Goal: Transaction & Acquisition: Purchase product/service

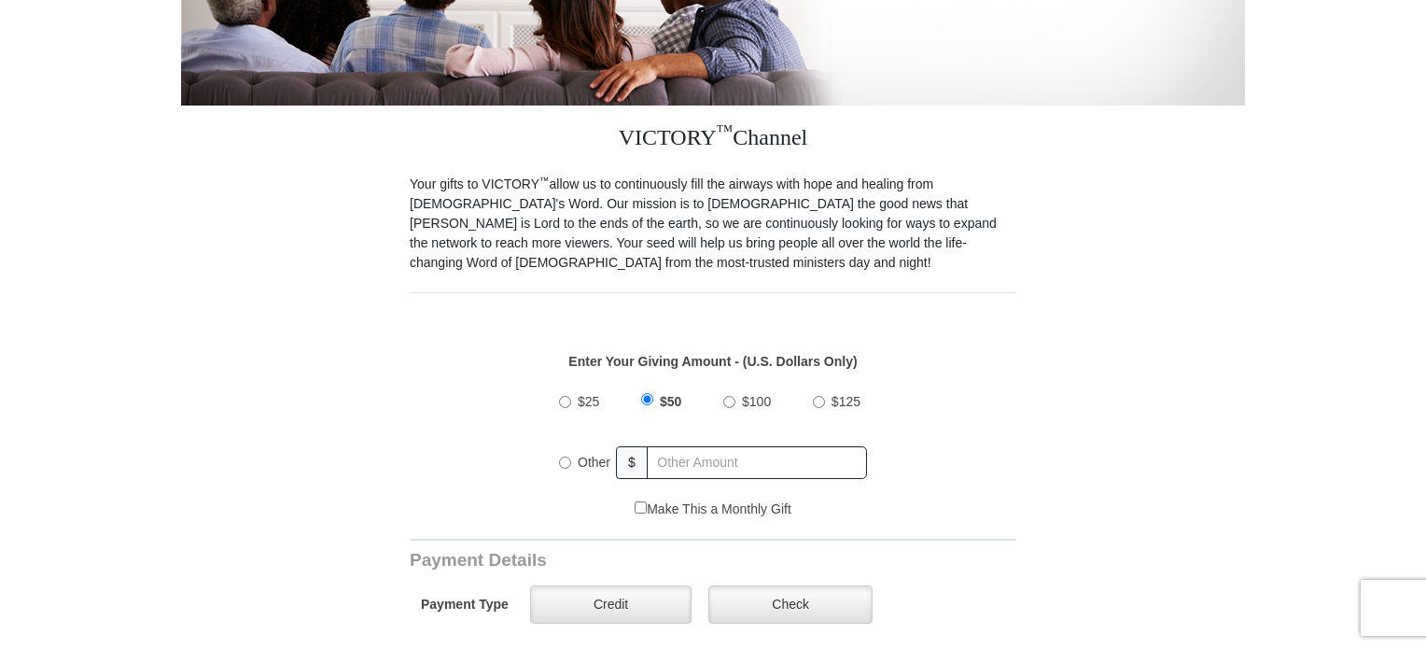
click at [730, 396] on input "$100" at bounding box center [729, 402] width 12 height 12
radio input "true"
click at [611, 595] on label "Credit" at bounding box center [610, 604] width 161 height 38
click at [0, 0] on input "Credit" at bounding box center [0, 0] width 0 height 0
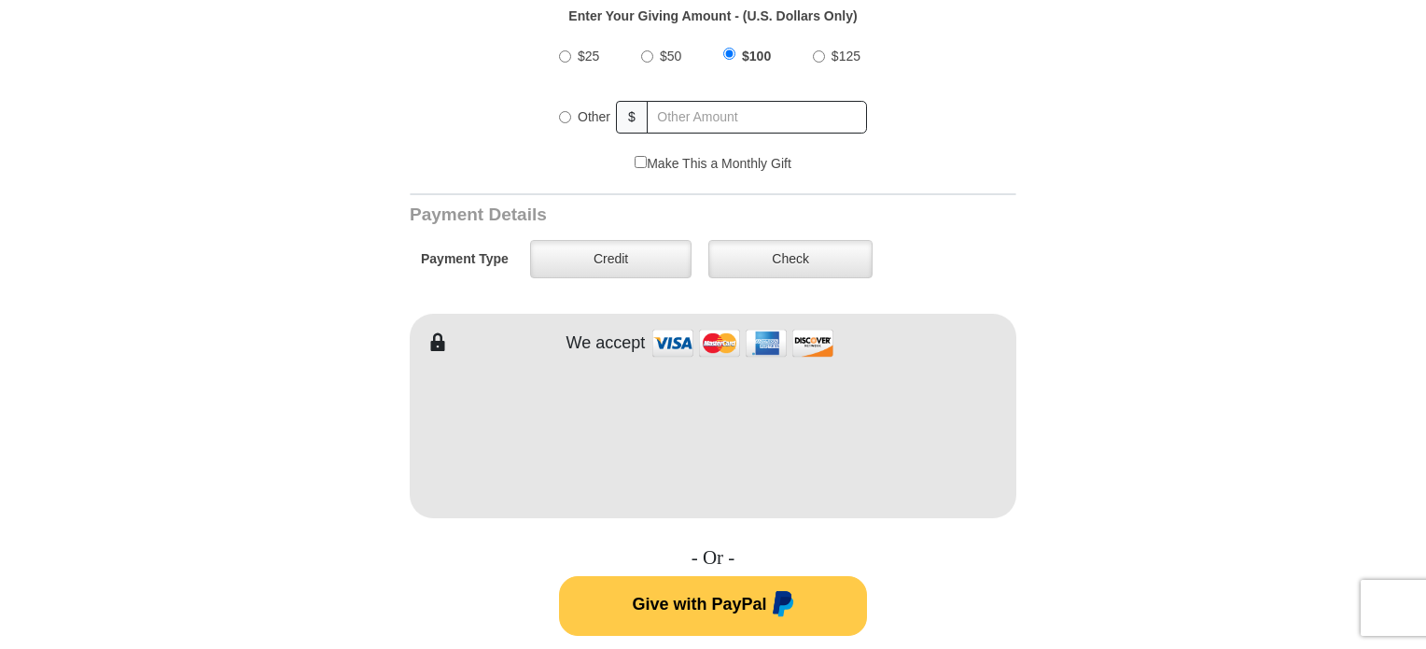
scroll to position [784, 0]
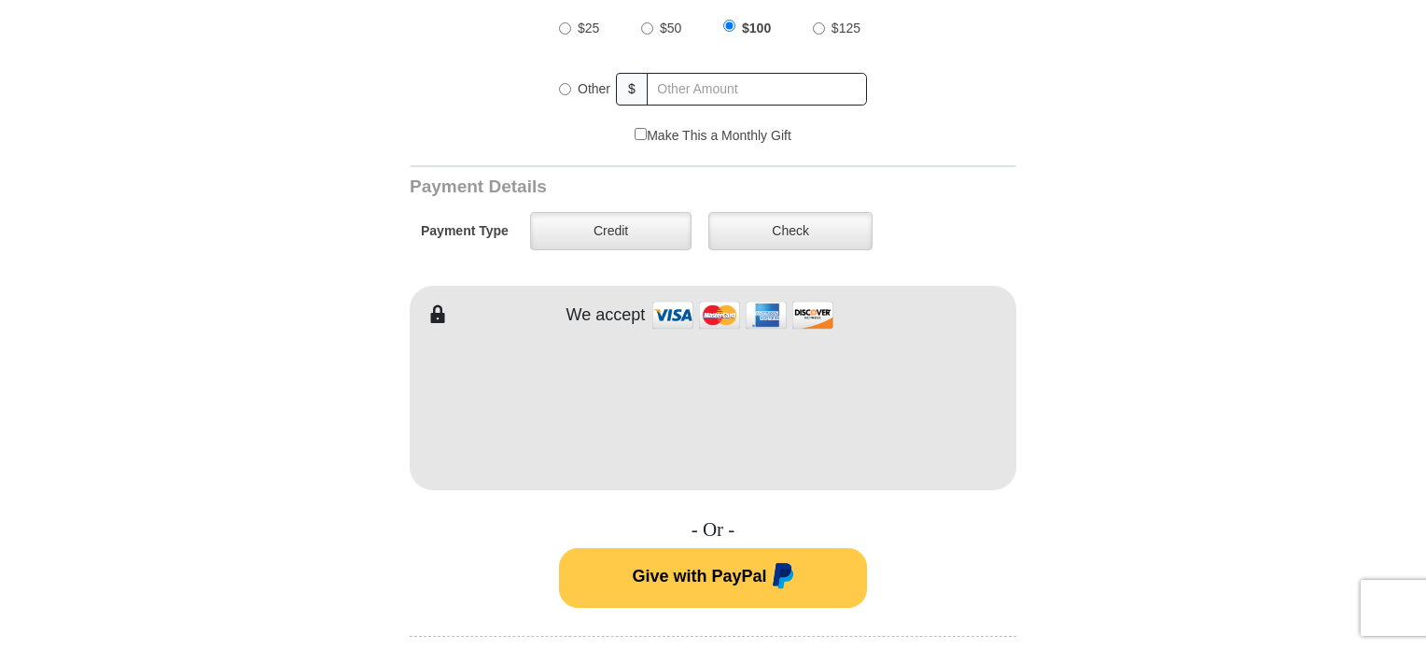
click at [1155, 432] on form "VICTORY Channel Online Giving VICTORY Channel is a worldwide, on-air television…" at bounding box center [713, 391] width 1064 height 2225
radio input "true"
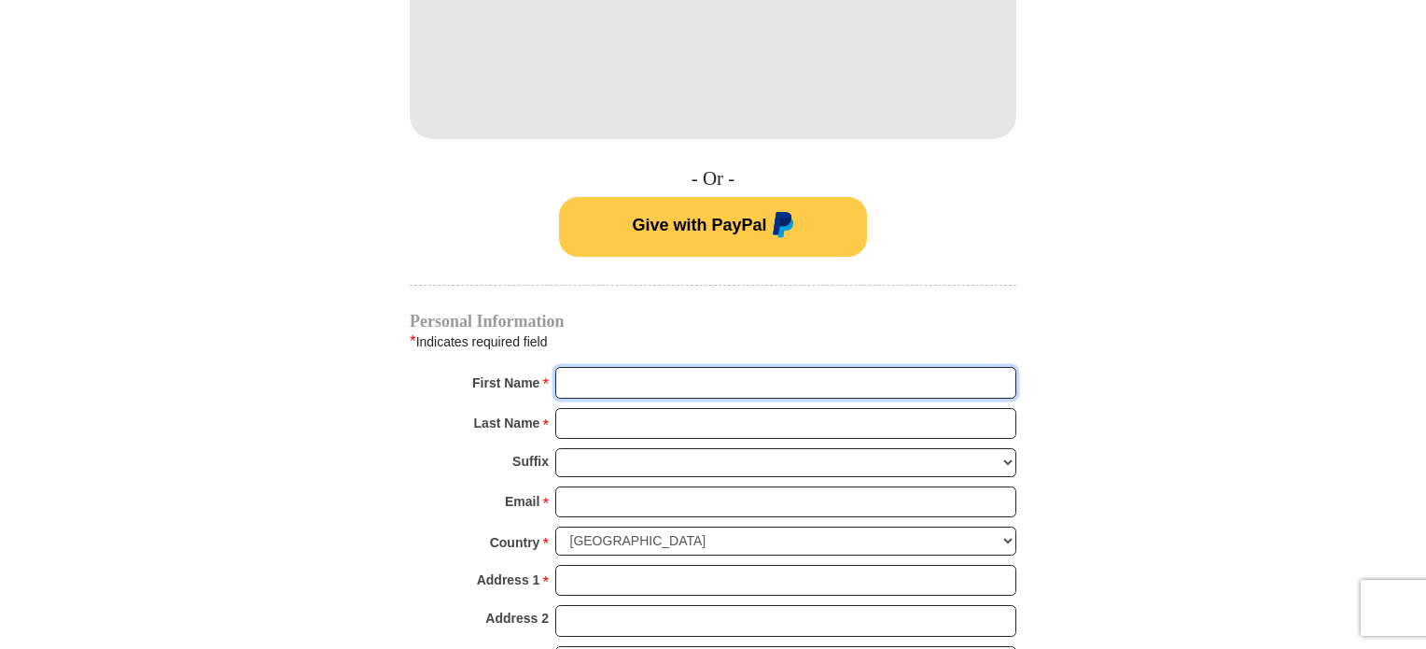
scroll to position [1171, 0]
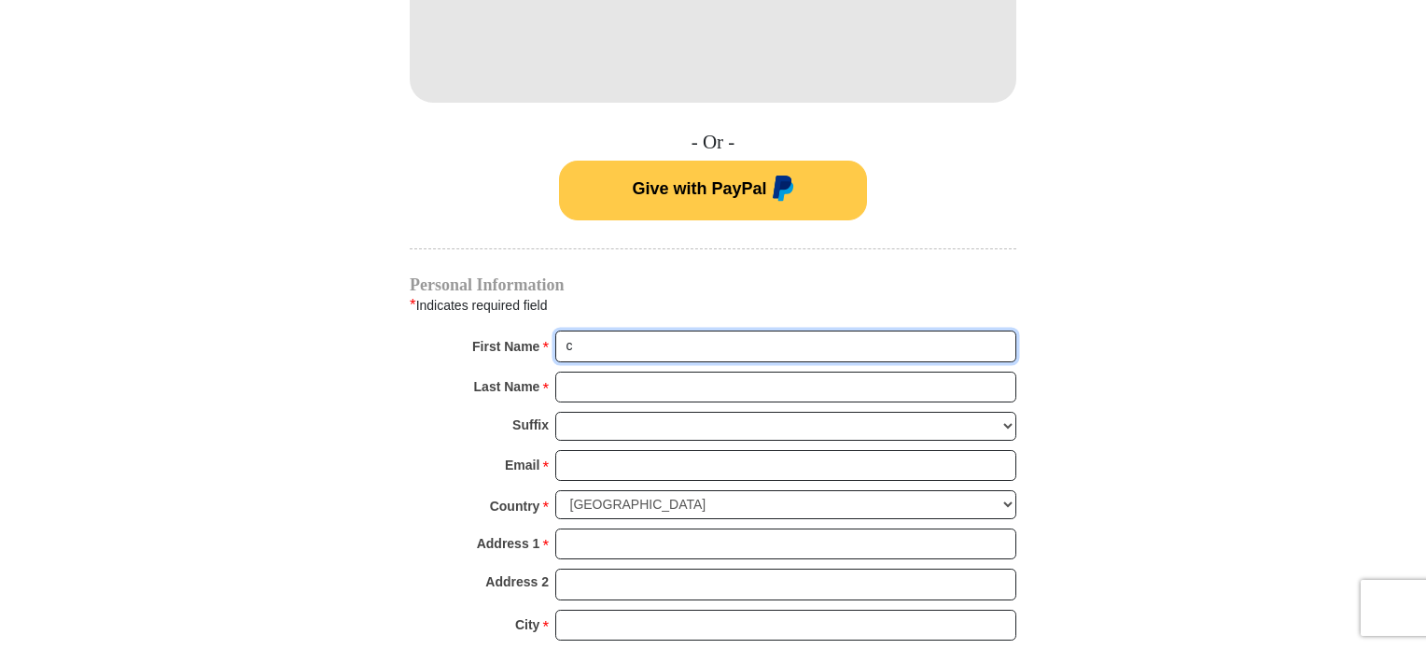
type input "c"
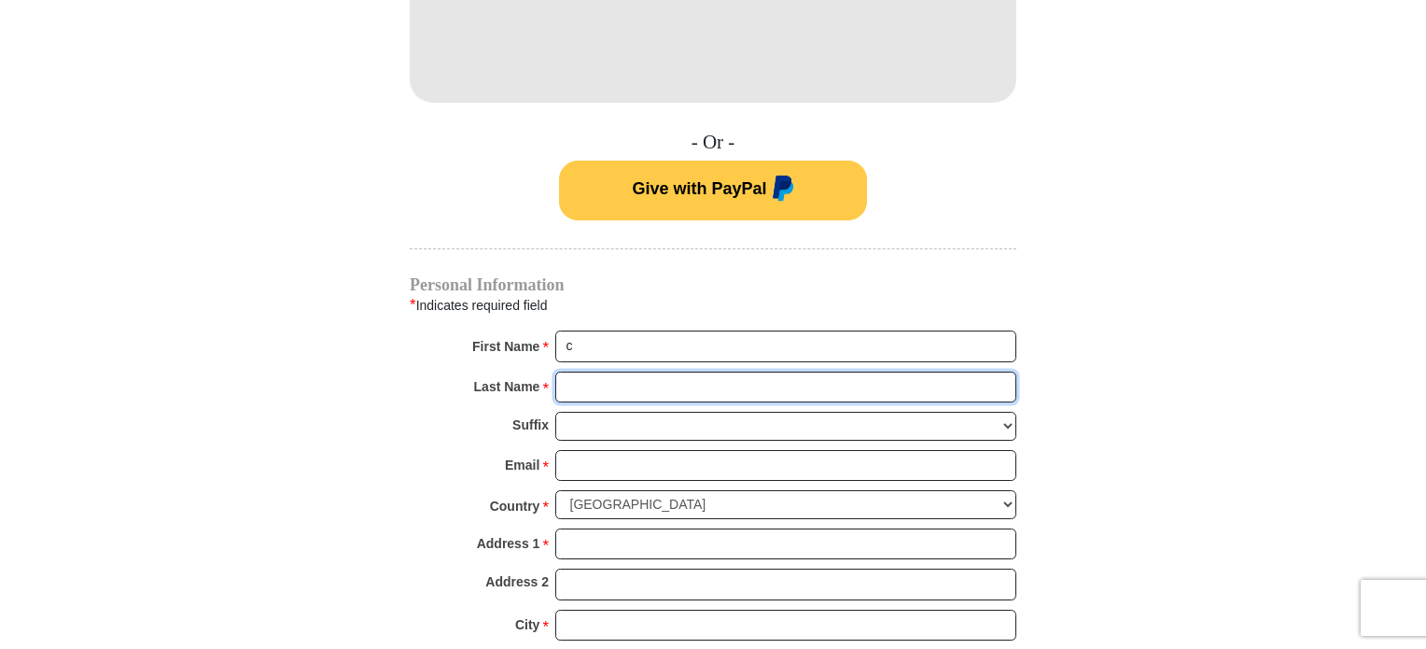
click at [930, 371] on input "Last Name *" at bounding box center [785, 387] width 461 height 32
click at [923, 371] on input "Last Name *" at bounding box center [785, 387] width 461 height 32
type input "[PERSON_NAME]"
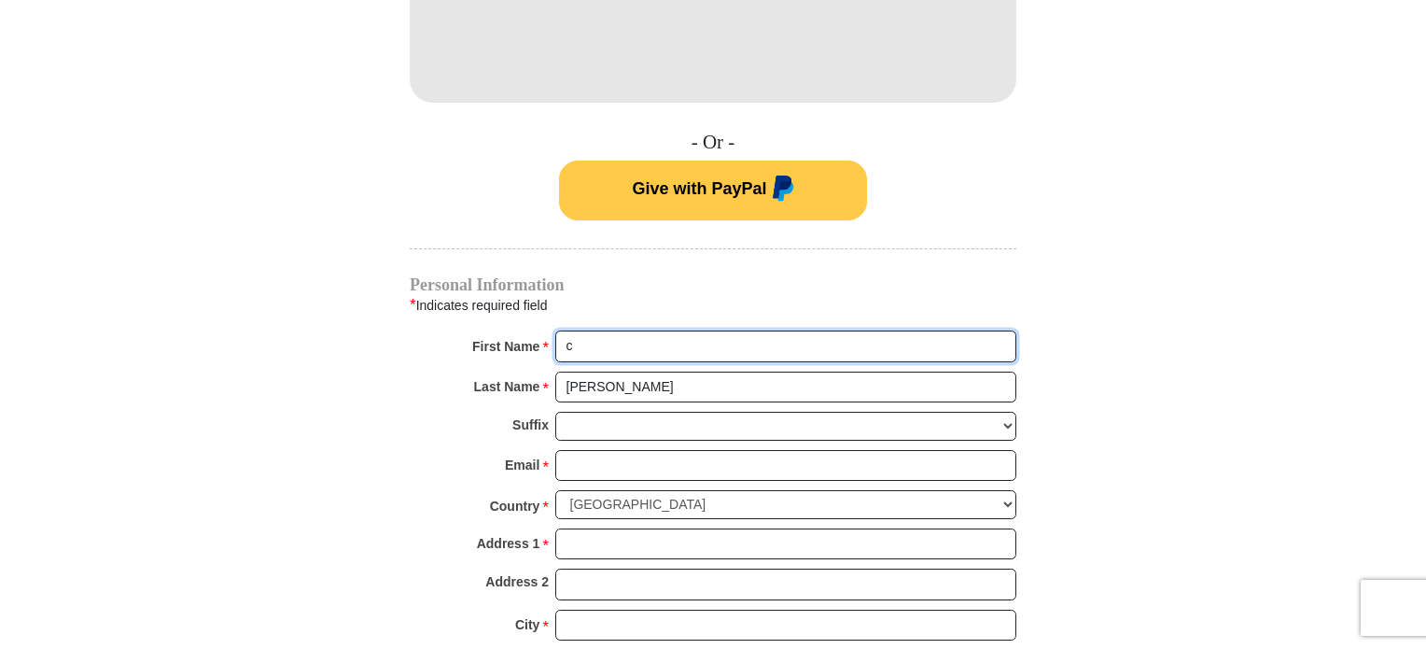
click at [643, 330] on input "c" at bounding box center [785, 346] width 461 height 32
type input "[PERSON_NAME]"
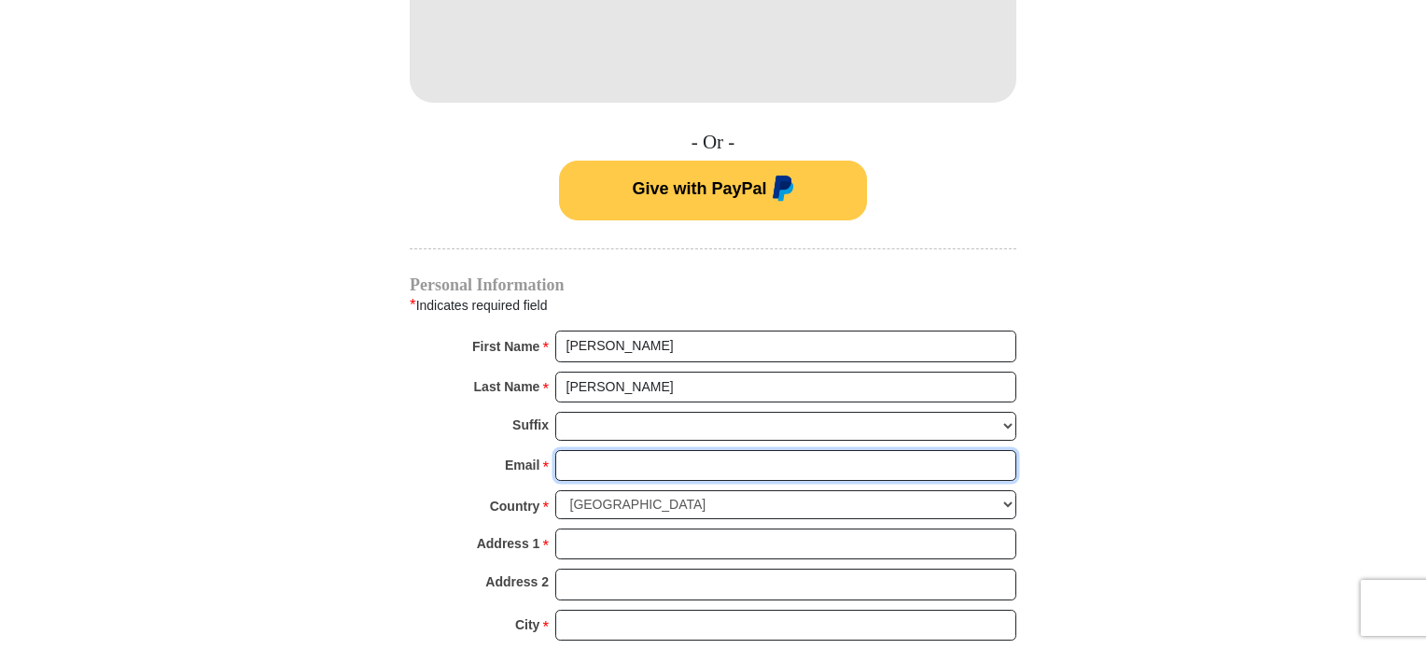
click at [580, 450] on input "Email *" at bounding box center [785, 466] width 461 height 32
type input "[EMAIL_ADDRESS][DOMAIN_NAME]"
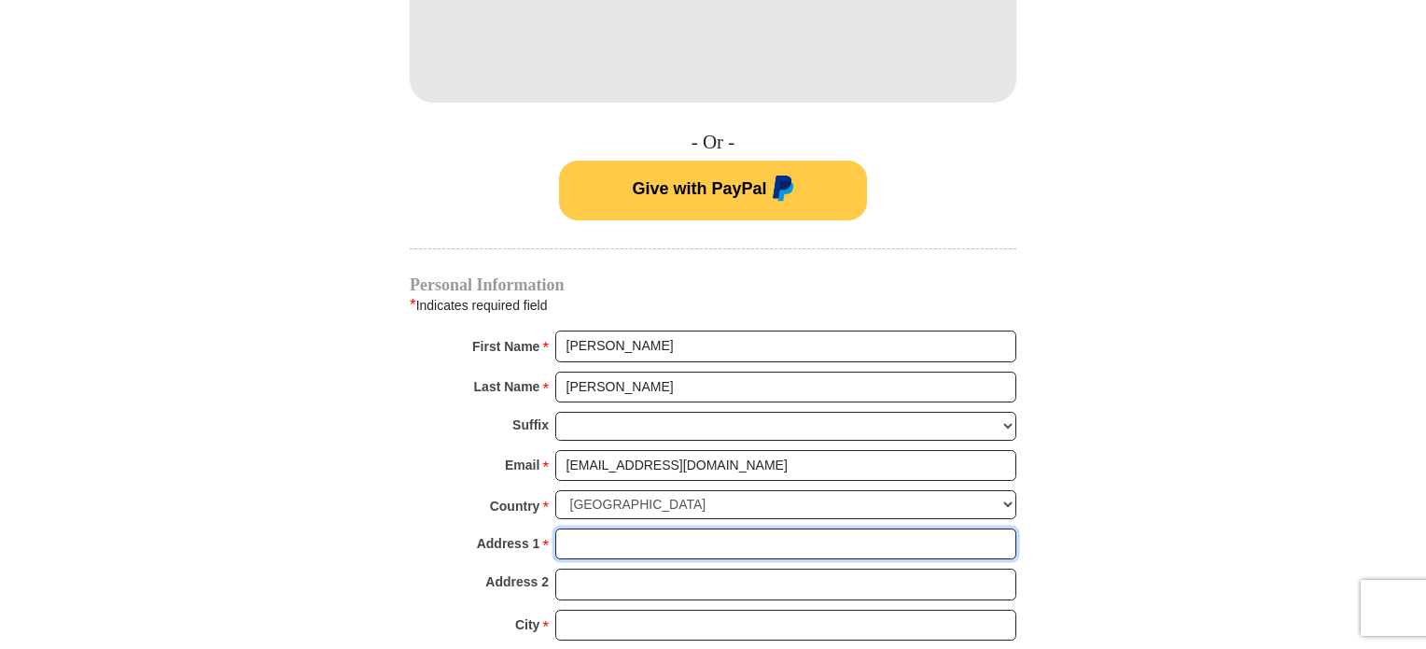
type input "[STREET_ADDRESS]"
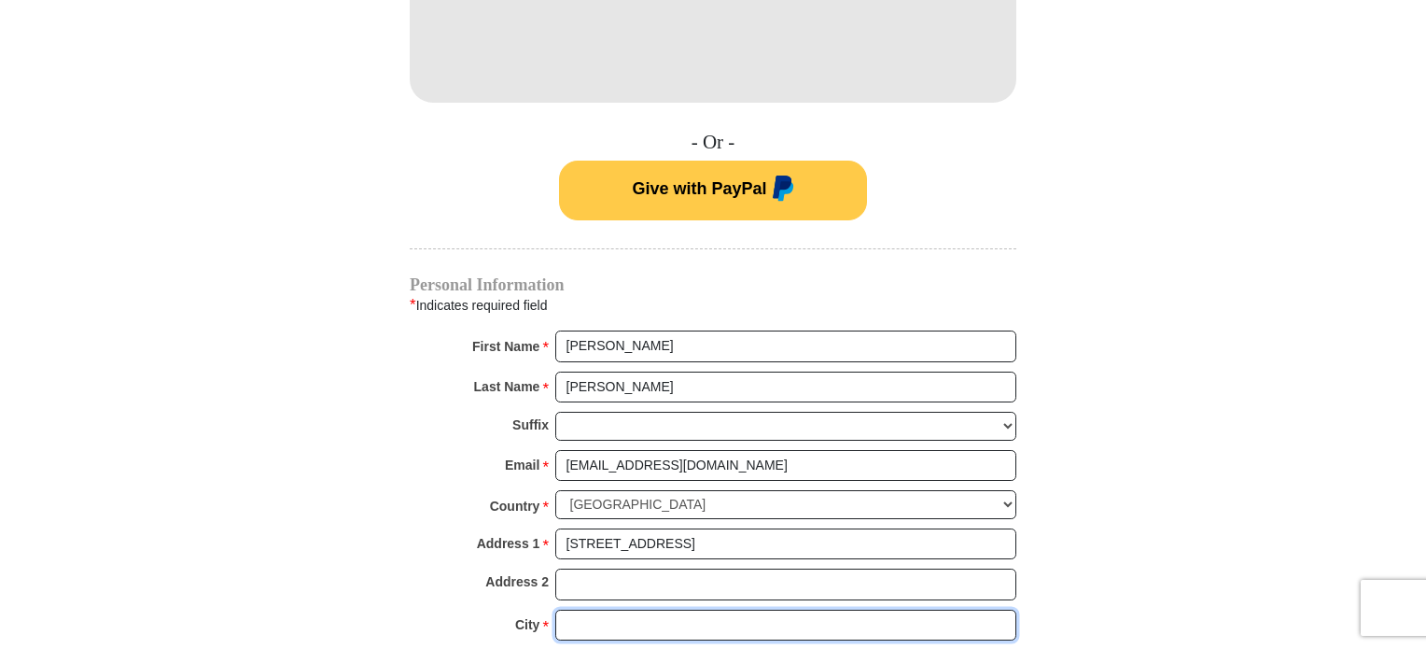
type input "[GEOGRAPHIC_DATA]"
select select "CA"
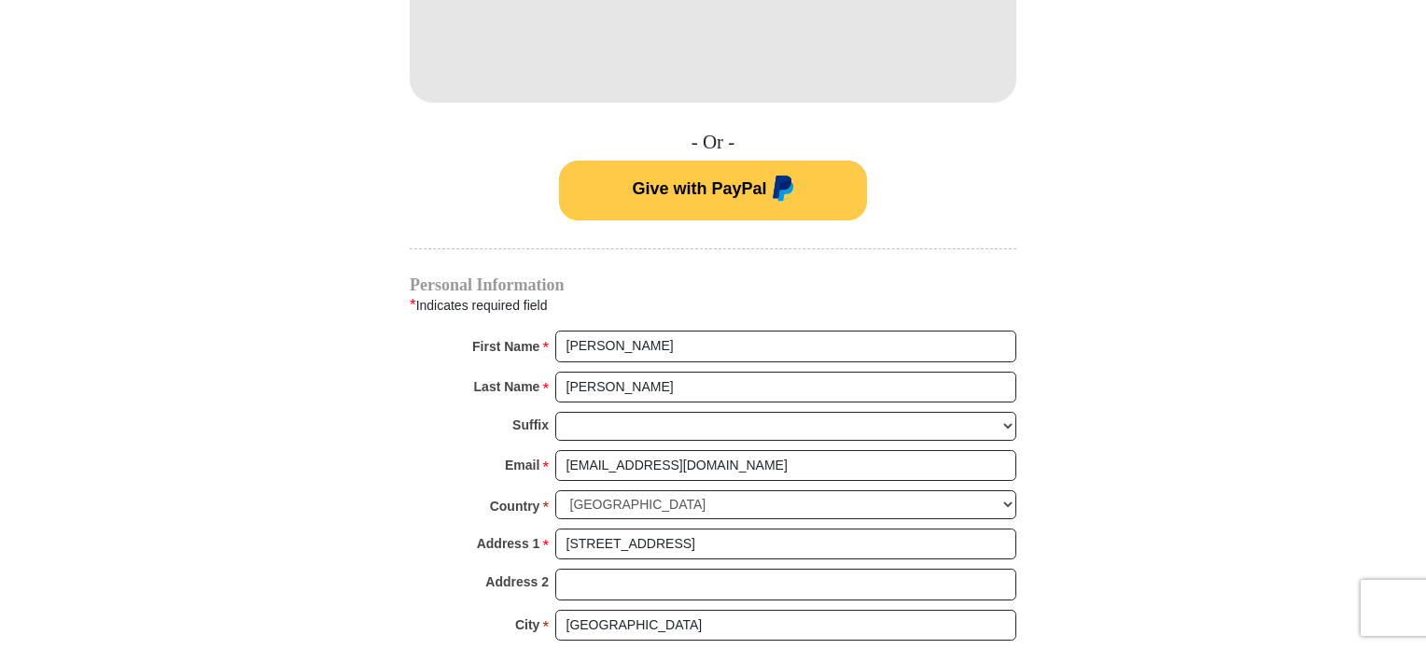
type input "92117"
type input "8587509202"
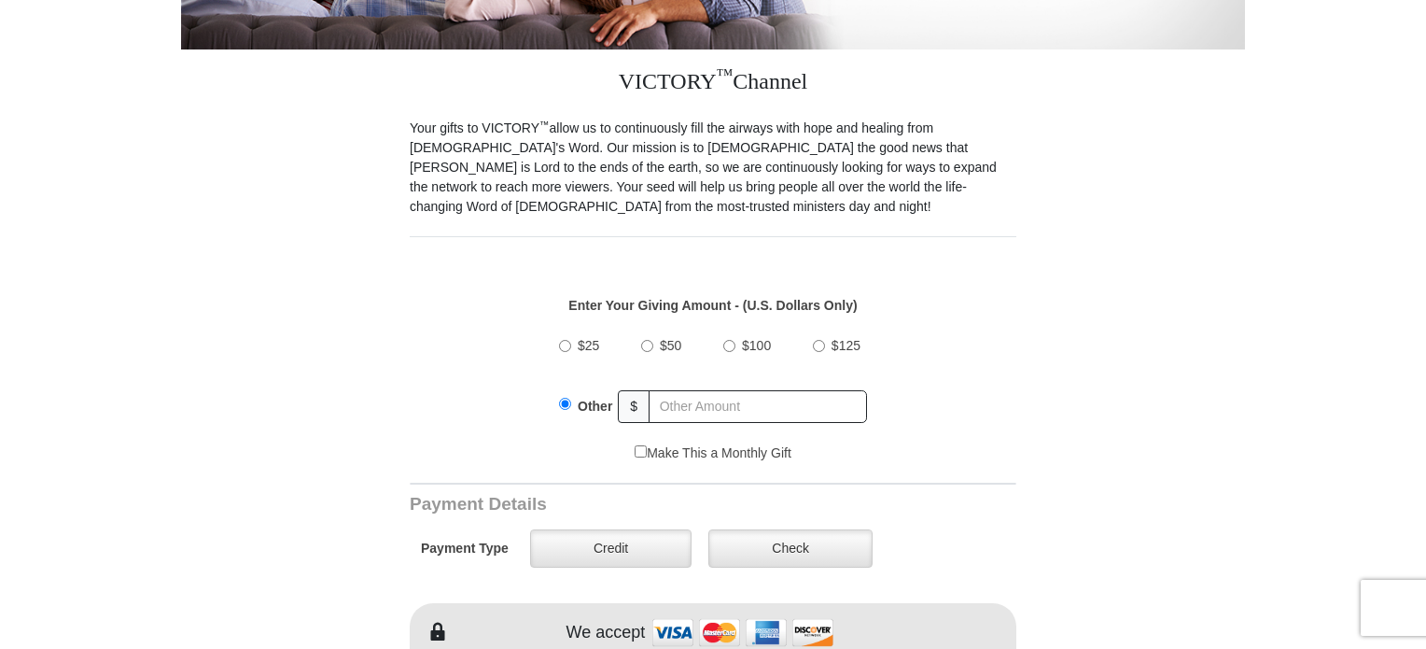
scroll to position [458, 0]
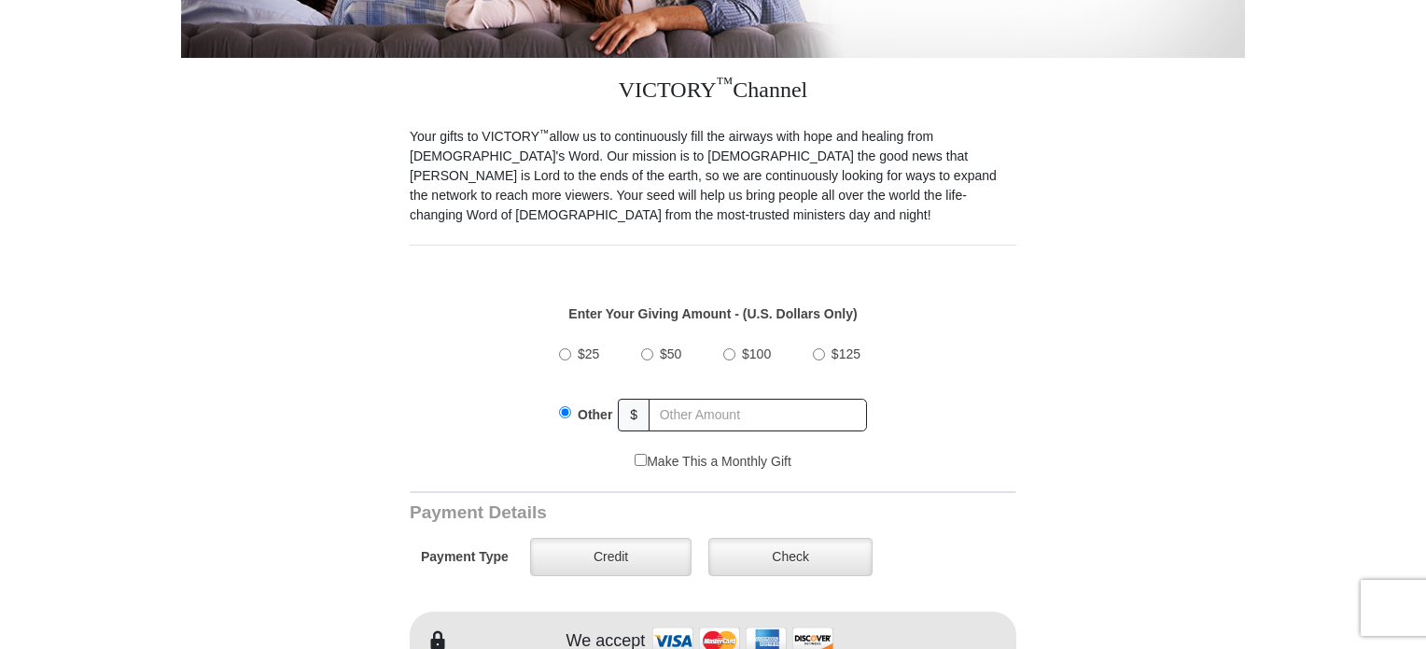
click at [731, 348] on input "$100" at bounding box center [729, 354] width 12 height 12
radio input "true"
click at [813, 348] on input "$125" at bounding box center [819, 354] width 12 height 12
radio input "true"
click at [559, 409] on input "Other" at bounding box center [565, 415] width 12 height 12
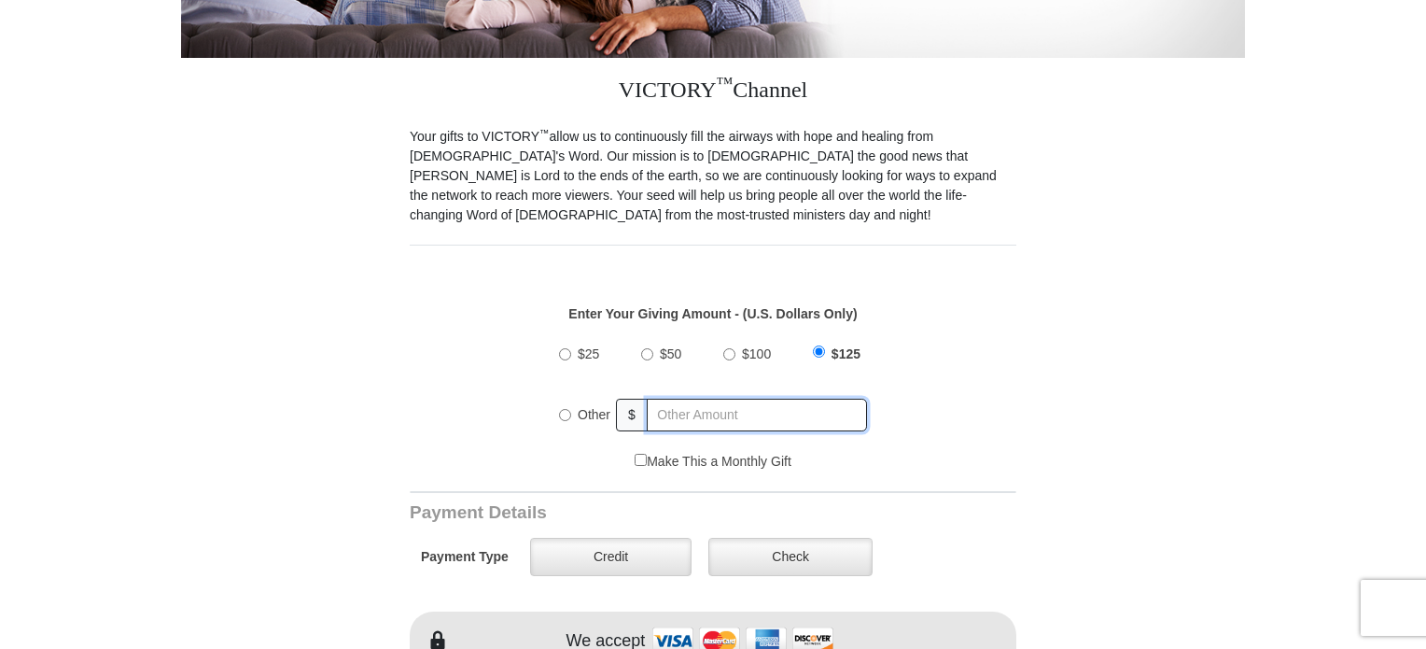
radio input "true"
click at [727, 348] on input "$100" at bounding box center [729, 354] width 12 height 12
radio input "true"
click at [728, 348] on input "$100" at bounding box center [729, 354] width 12 height 12
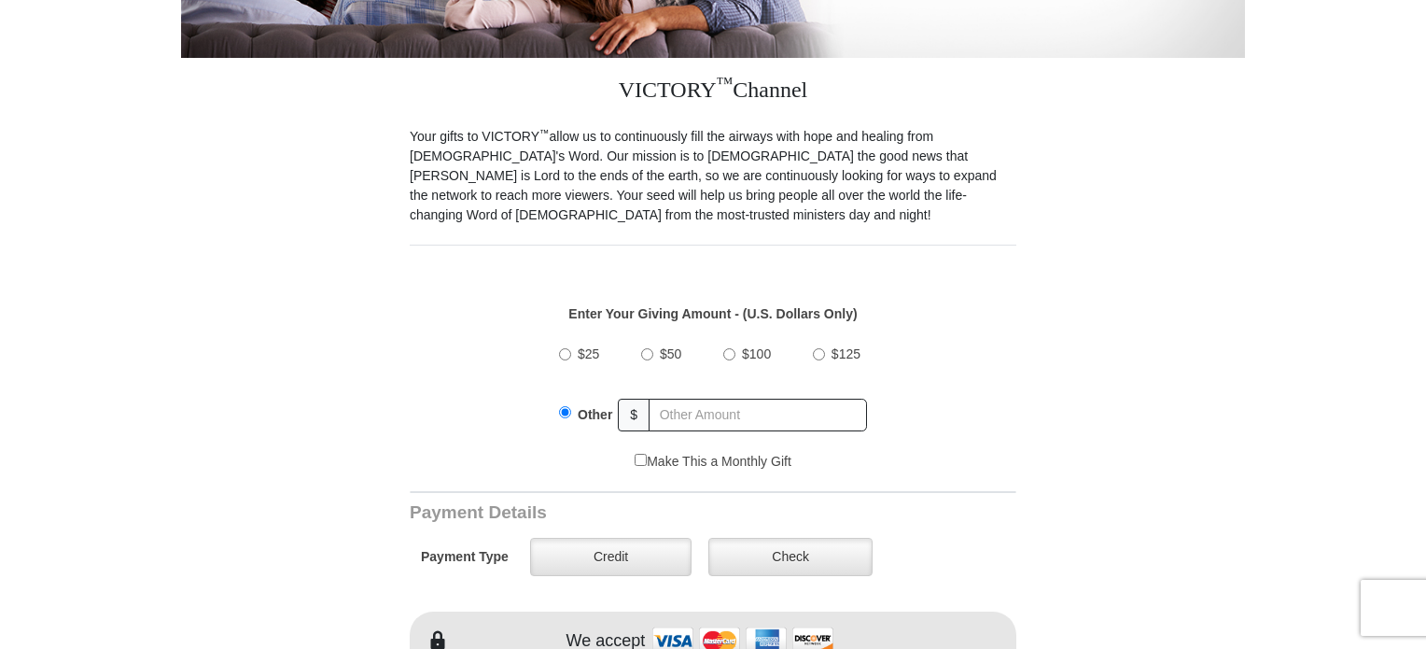
radio input "true"
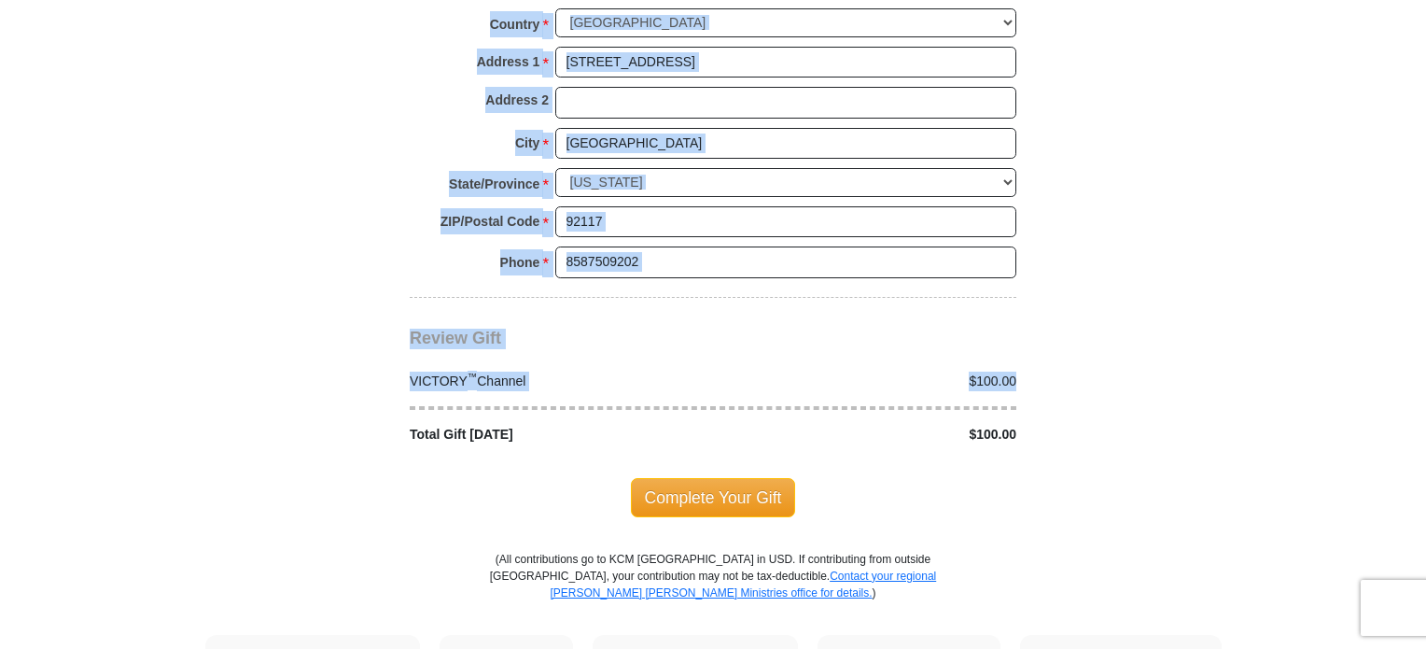
scroll to position [1690, 0]
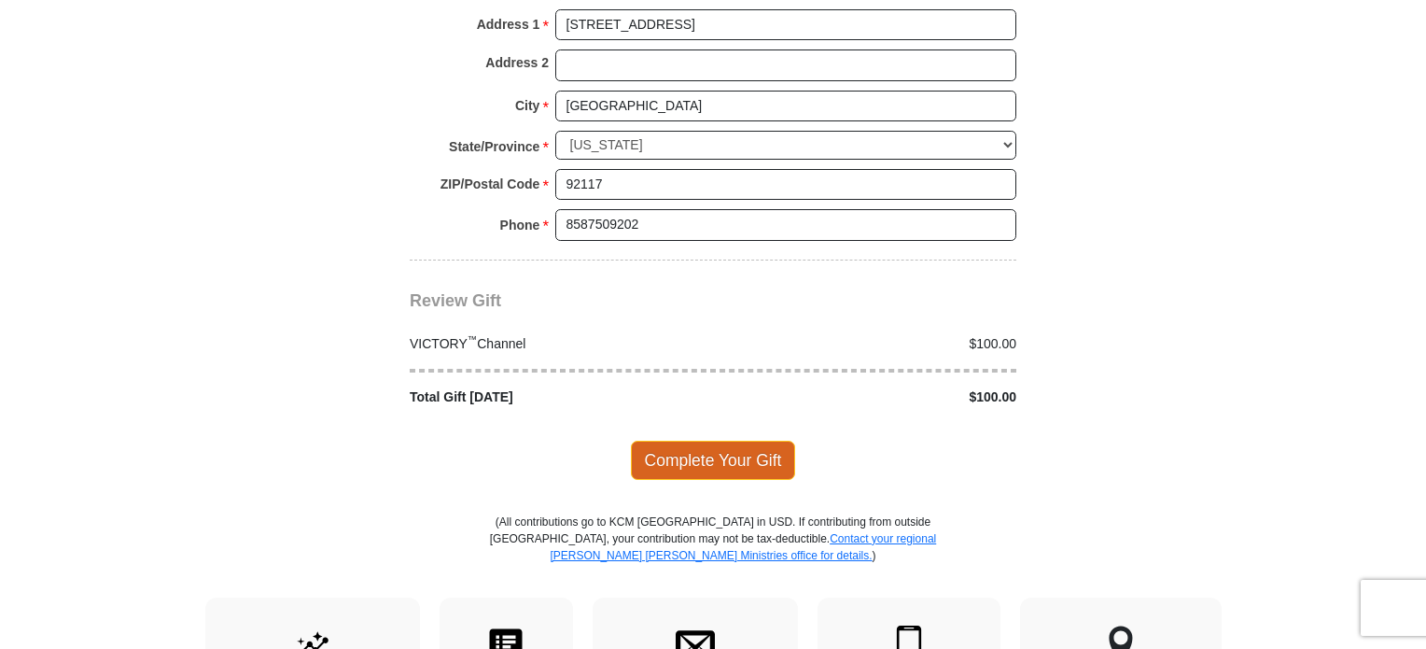
click at [699, 441] on span "Complete Your Gift" at bounding box center [713, 460] width 165 height 39
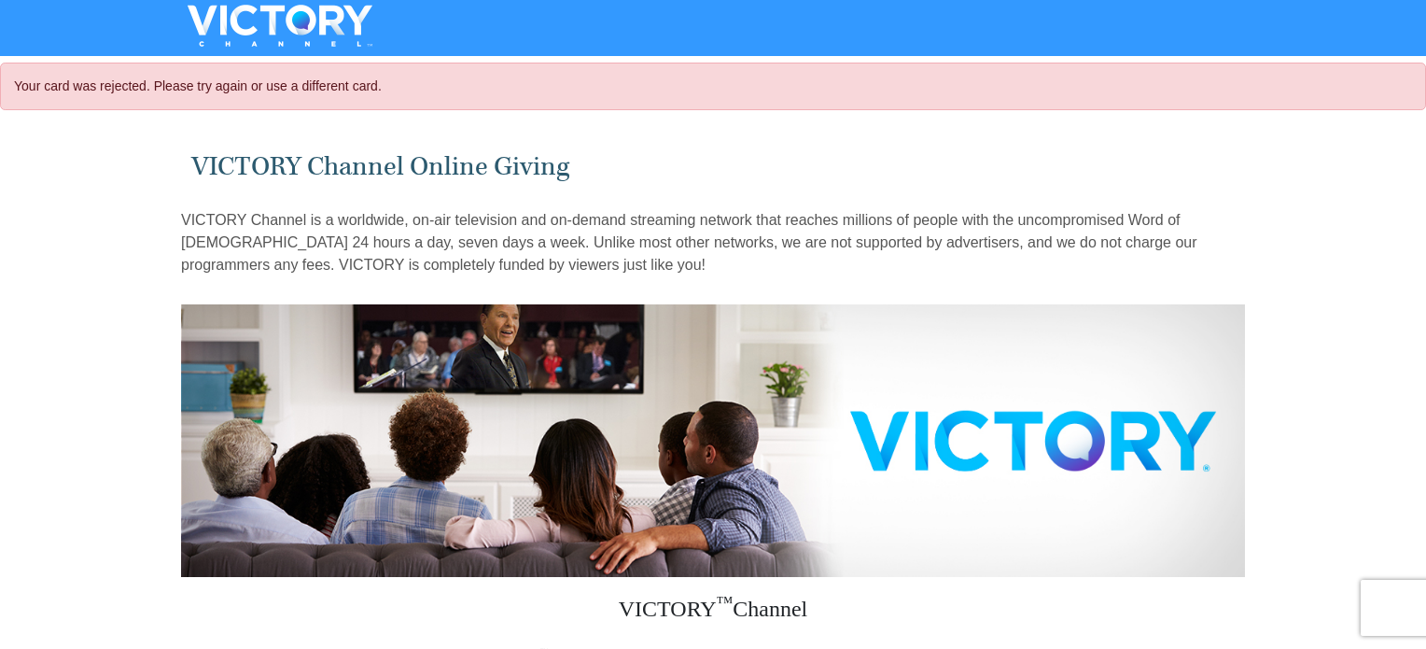
select select "CA"
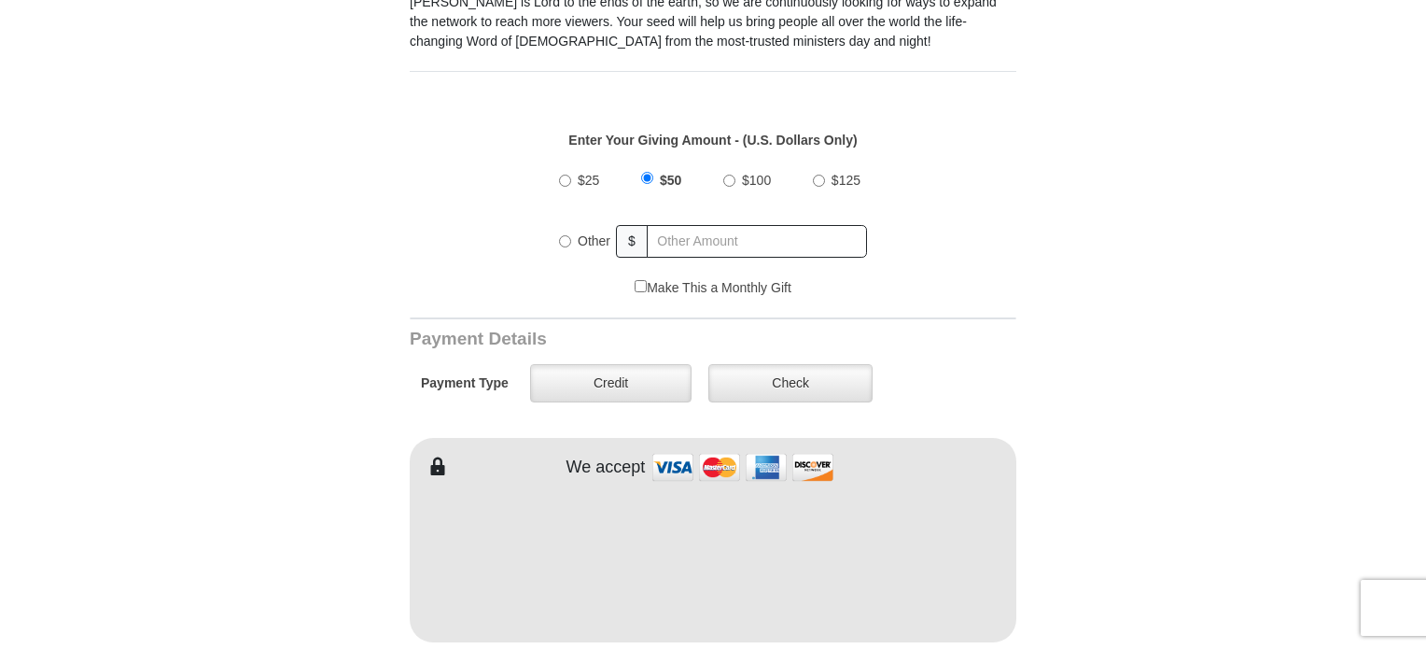
scroll to position [747, 0]
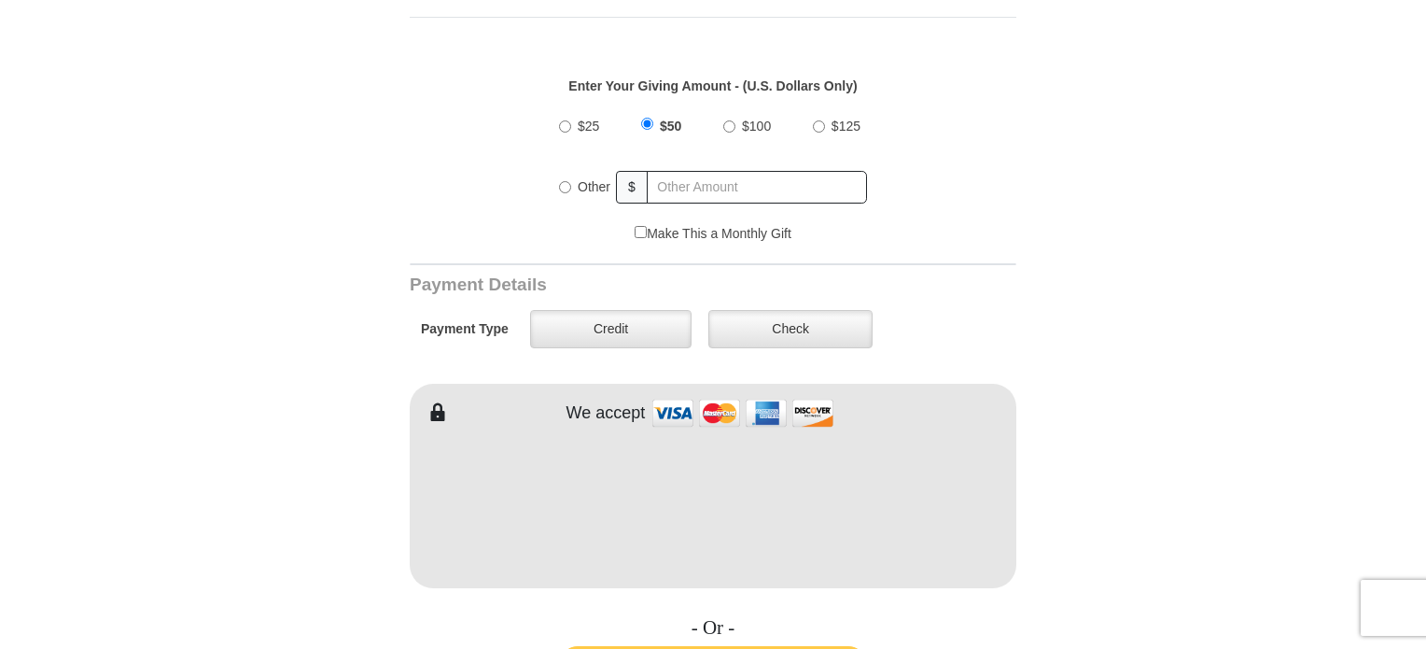
click at [729, 120] on input "$100" at bounding box center [729, 126] width 12 height 12
radio input "true"
click at [597, 310] on label "Credit" at bounding box center [610, 329] width 161 height 38
click at [0, 0] on input "Credit" at bounding box center [0, 0] width 0 height 0
click at [1177, 457] on form "VICTORY Channel Online Giving VICTORY Channel is a worldwide, on-air television…" at bounding box center [713, 489] width 1064 height 2225
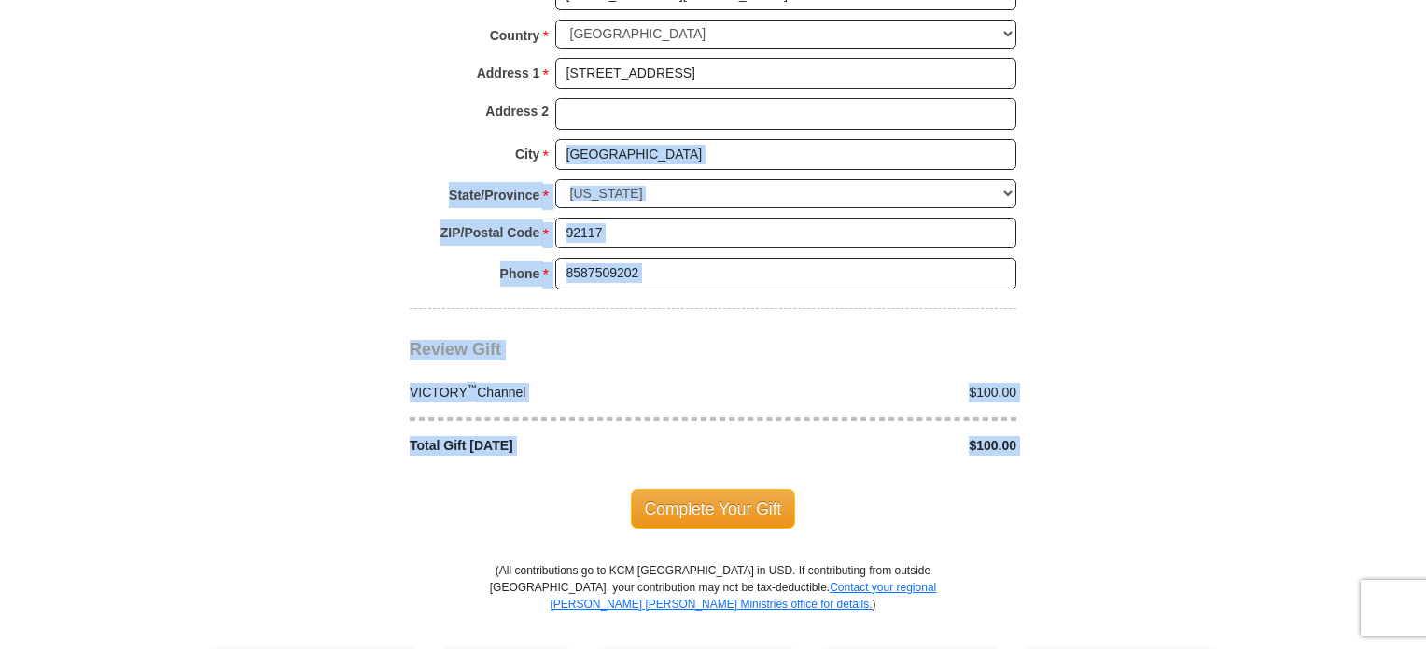
scroll to position [1755, 0]
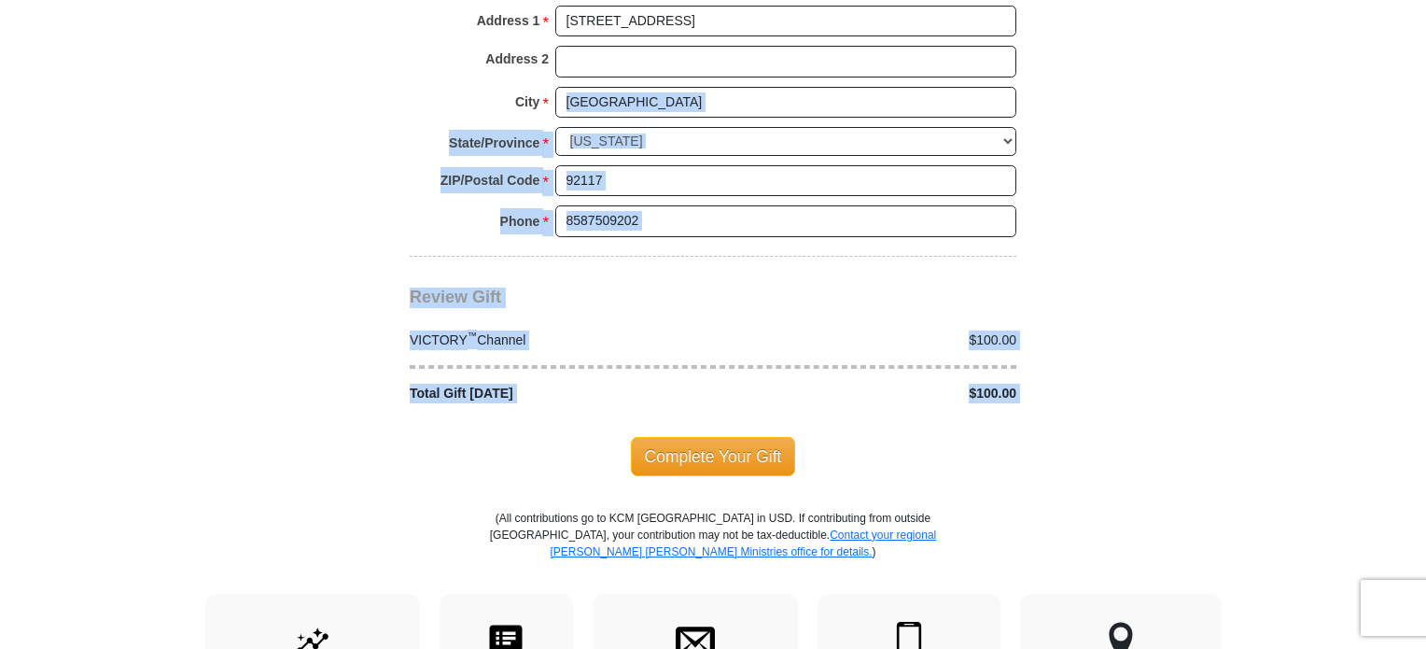
click at [729, 437] on span "Complete Your Gift" at bounding box center [713, 456] width 165 height 39
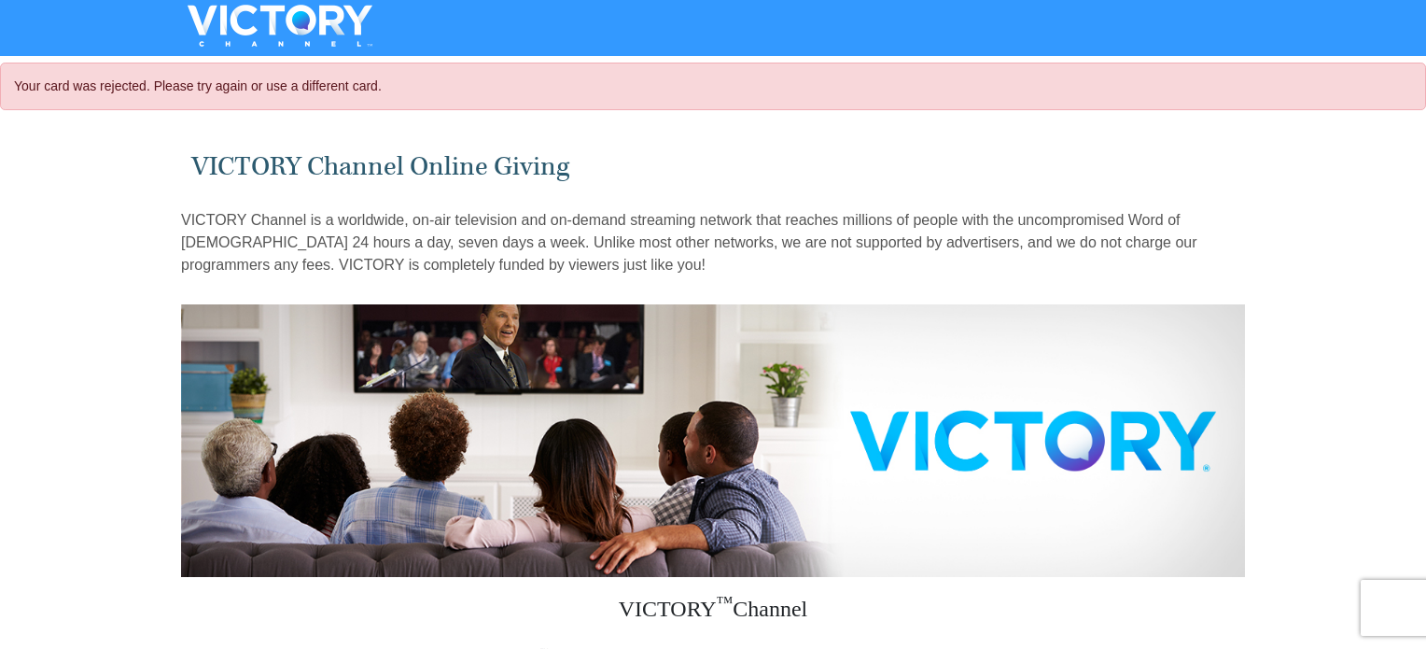
select select "CA"
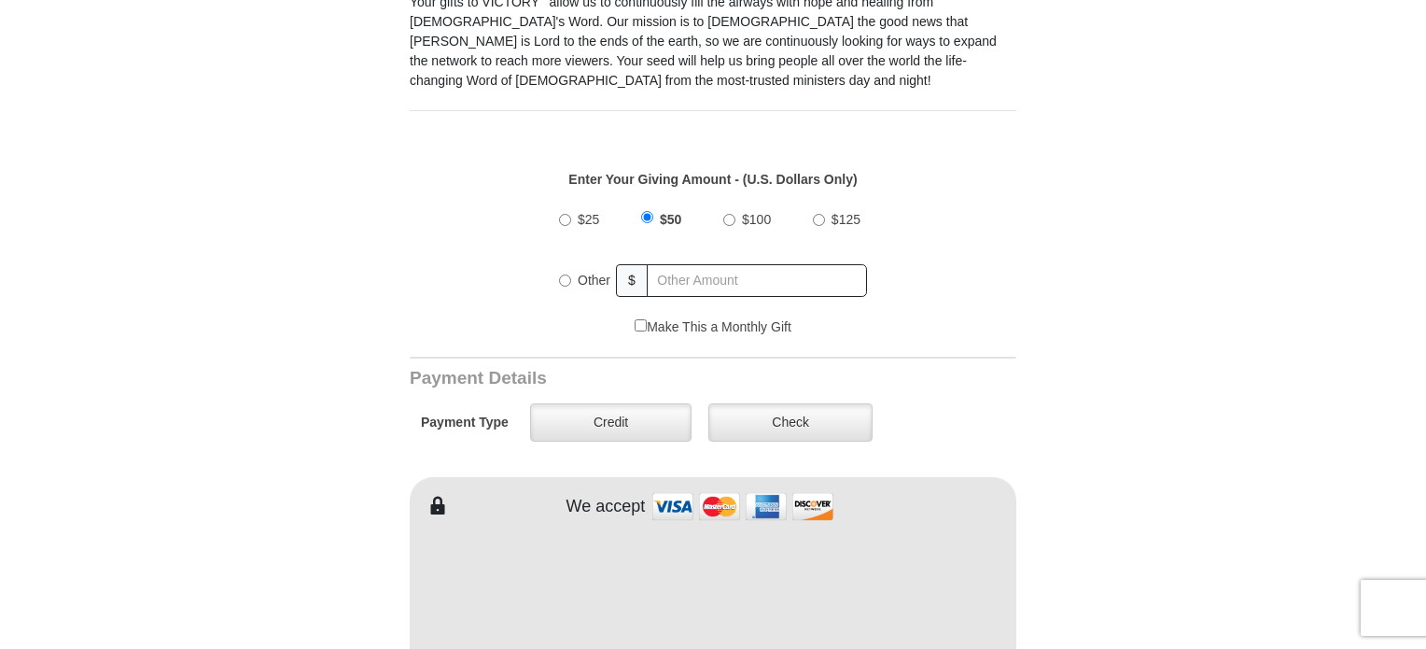
scroll to position [672, 0]
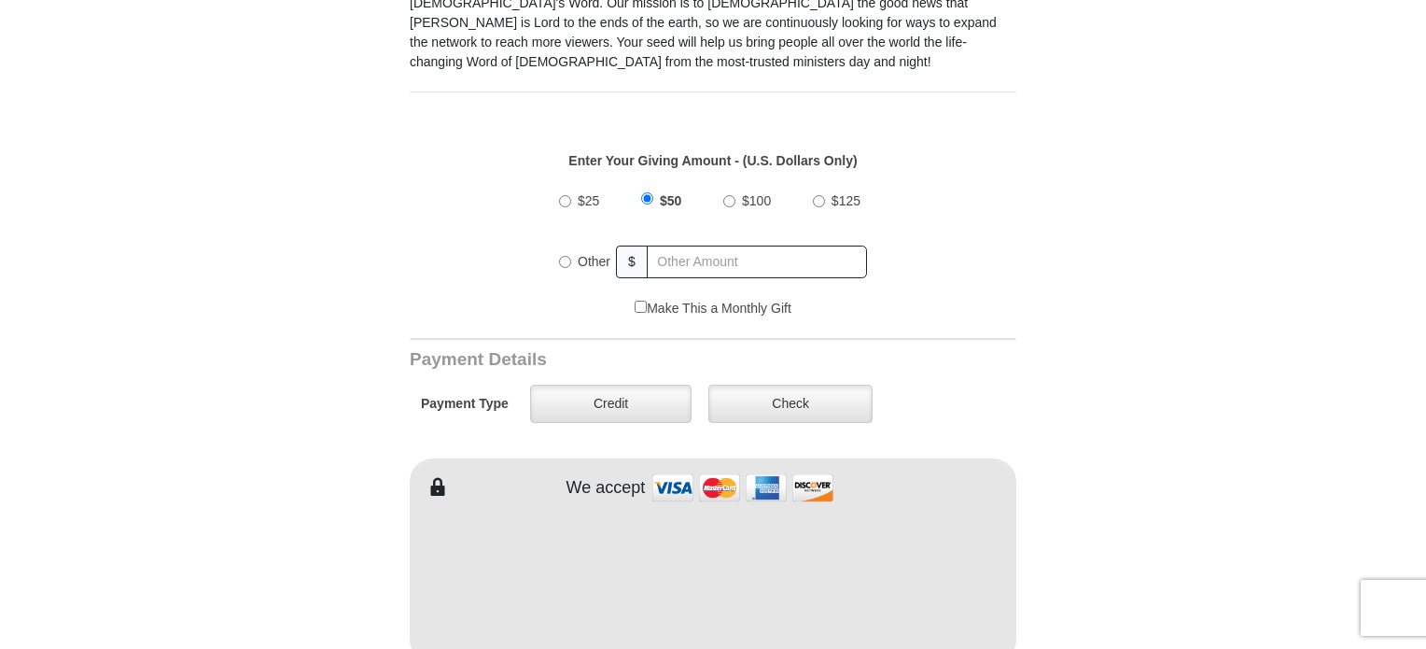
click at [730, 195] on input "$100" at bounding box center [729, 201] width 12 height 12
radio input "true"
click at [1170, 544] on form "VICTORY Channel Online Giving VICTORY Channel is a worldwide, on-air television…" at bounding box center [713, 563] width 1064 height 2225
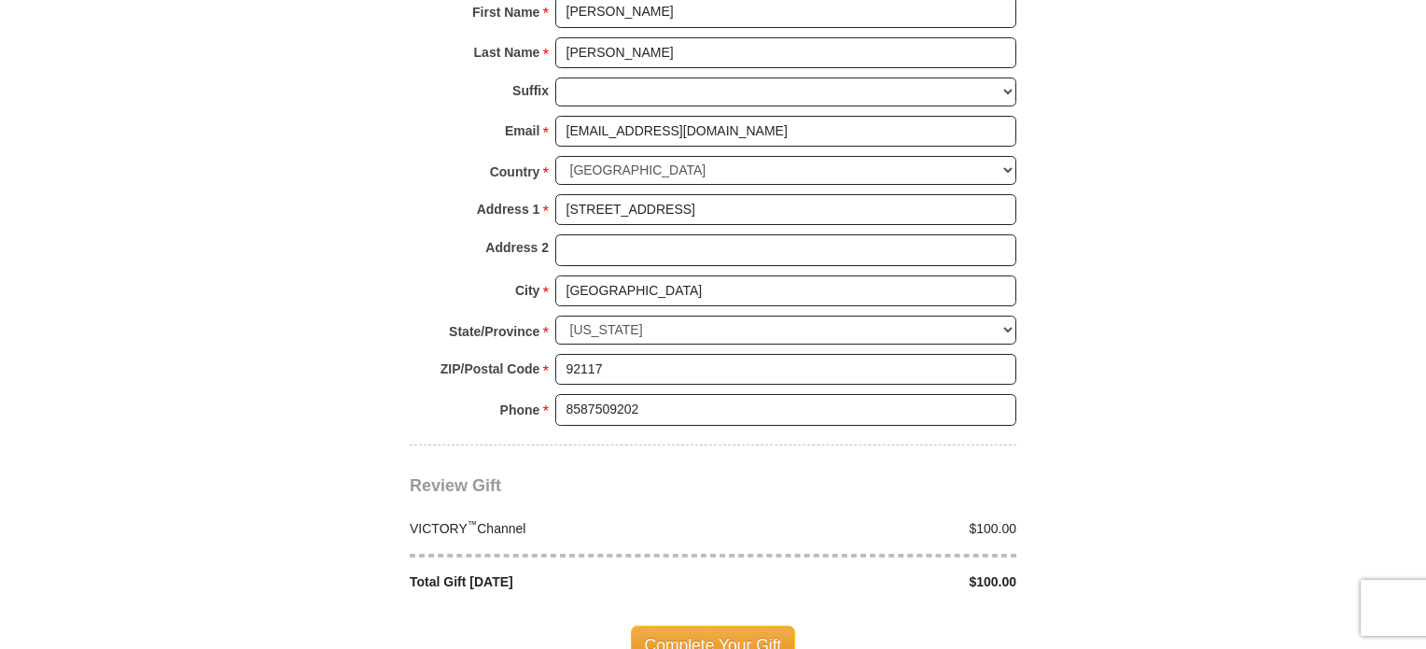
scroll to position [1568, 0]
click at [728, 623] on span "Complete Your Gift" at bounding box center [713, 642] width 165 height 39
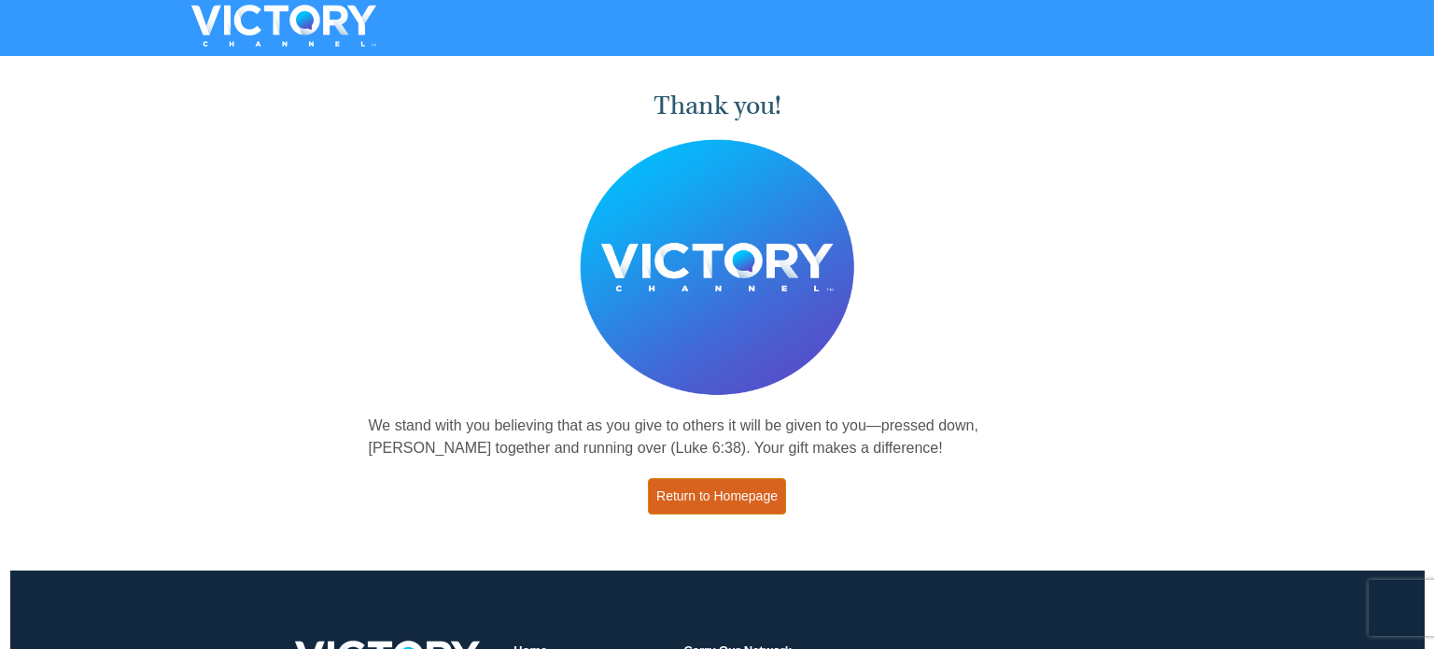
click at [720, 502] on link "Return to Homepage" at bounding box center [717, 496] width 138 height 36
